Goal: Task Accomplishment & Management: Manage account settings

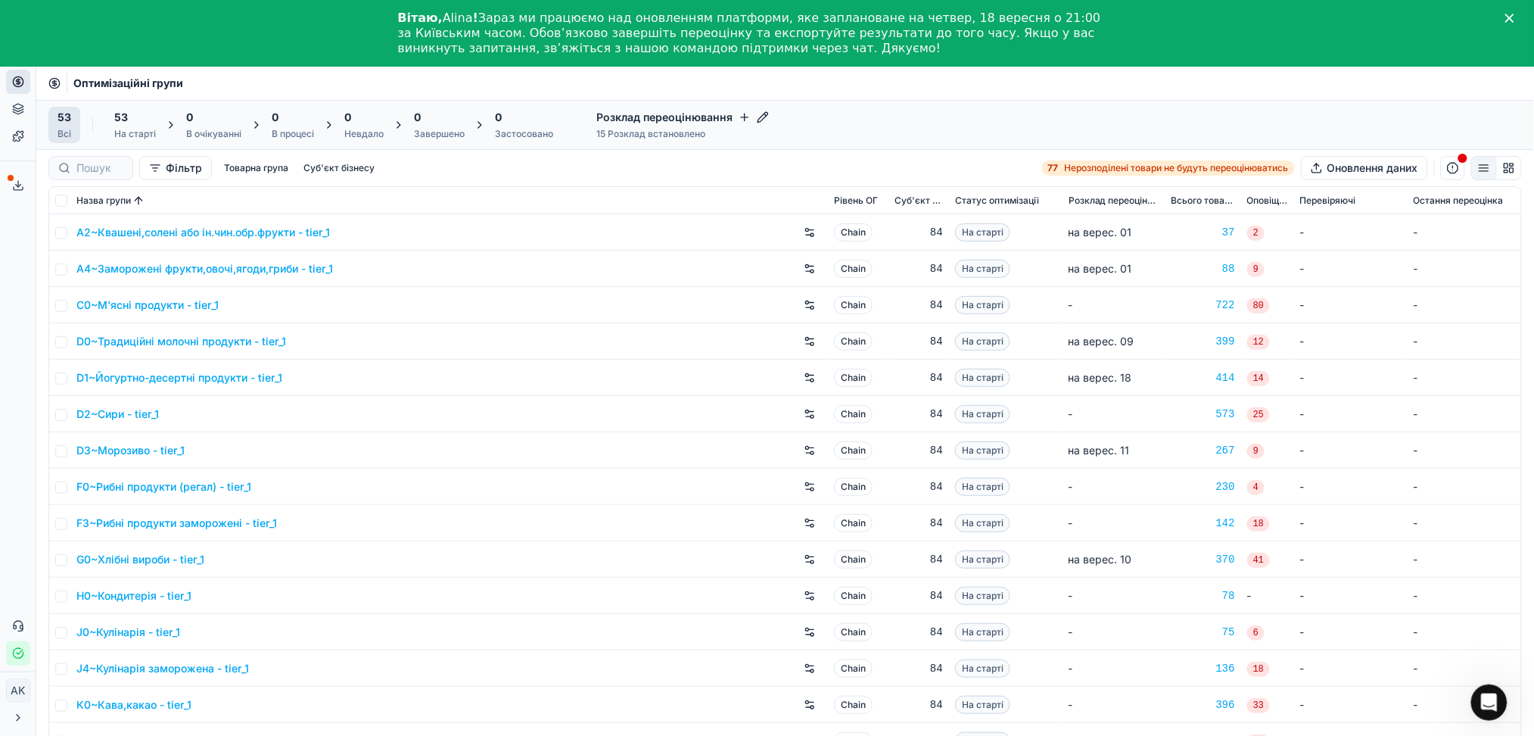
click at [762, 117] on icon "button" at bounding box center [763, 117] width 12 height 12
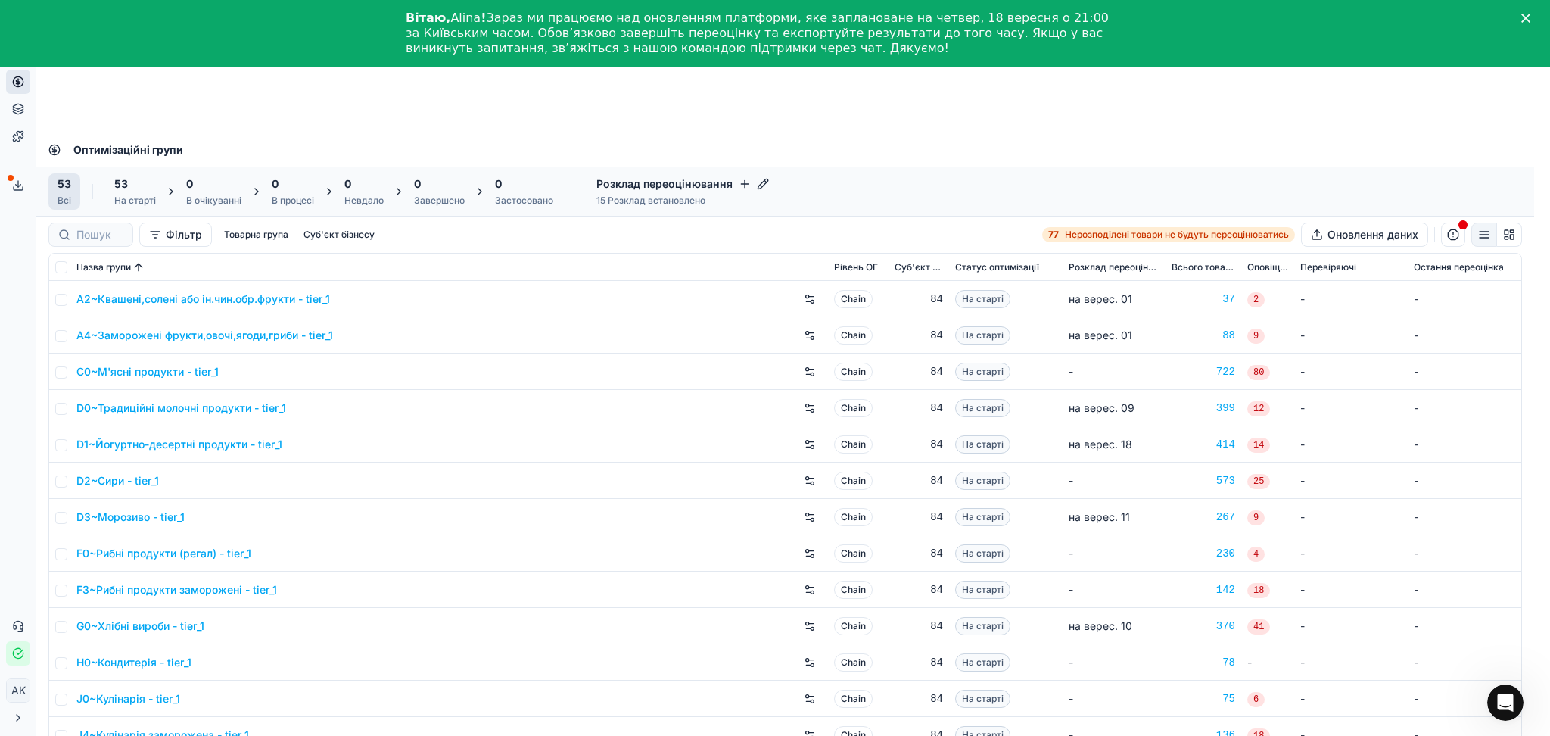
click at [1141, 107] on div "Налаштування розкладу Вино 1 OGs Почати верес. 19 Наступна переоцінка запланова…" at bounding box center [775, 368] width 1550 height 736
